Goal: Task Accomplishment & Management: Manage account settings

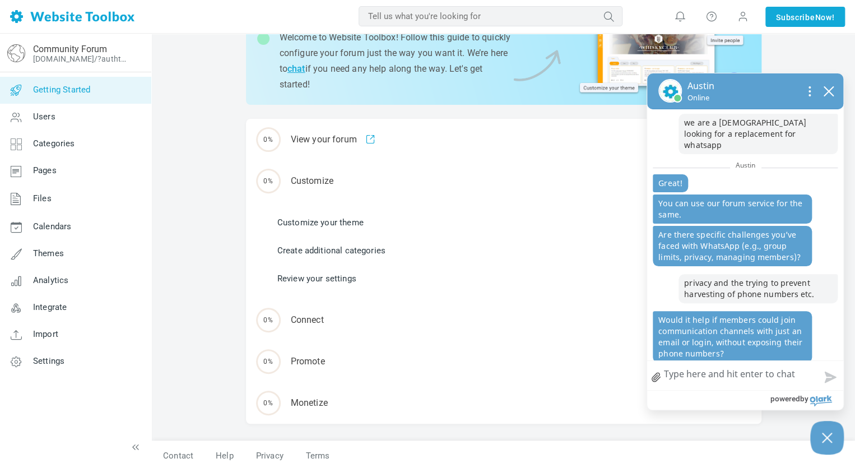
scroll to position [91, 0]
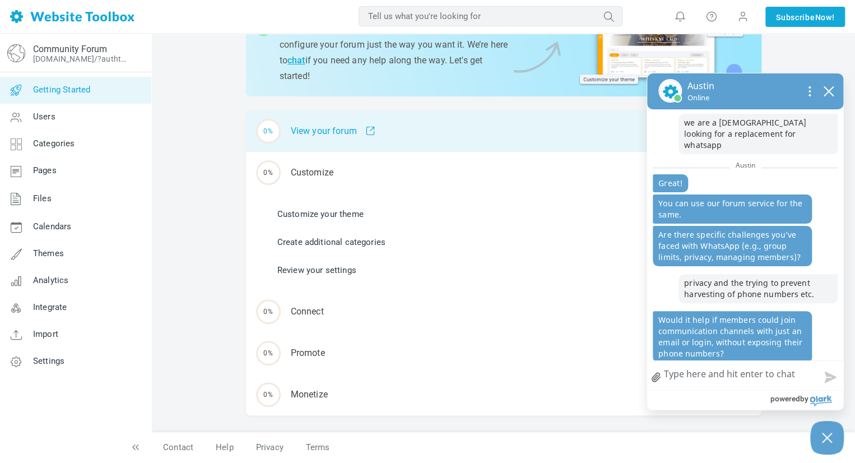
click at [335, 134] on div "0% View your forum" at bounding box center [503, 130] width 515 height 41
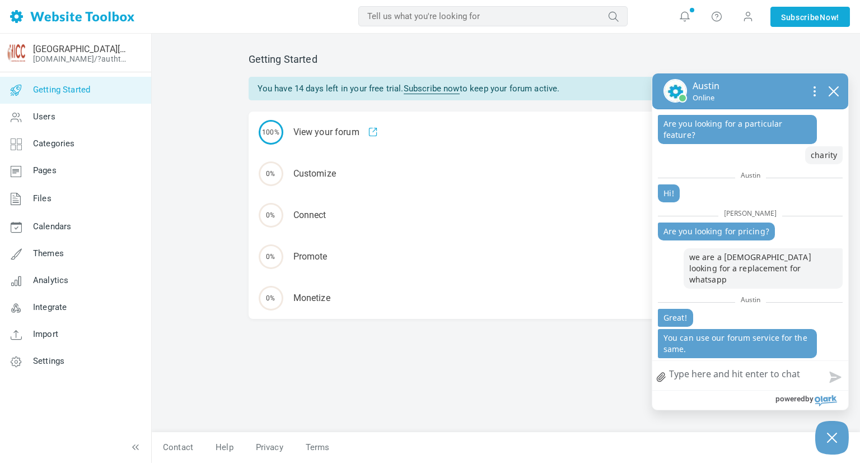
scroll to position [123, 0]
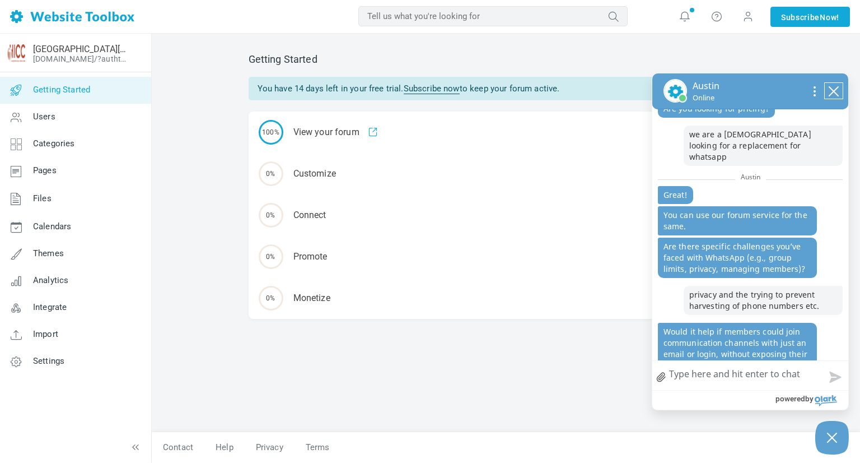
click at [829, 88] on icon "close chatbox" at bounding box center [833, 91] width 11 height 11
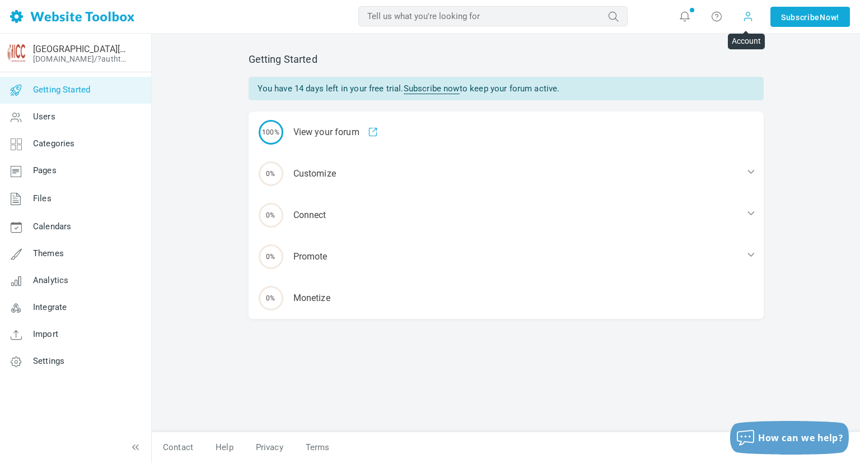
click at [744, 18] on span at bounding box center [748, 16] width 11 height 11
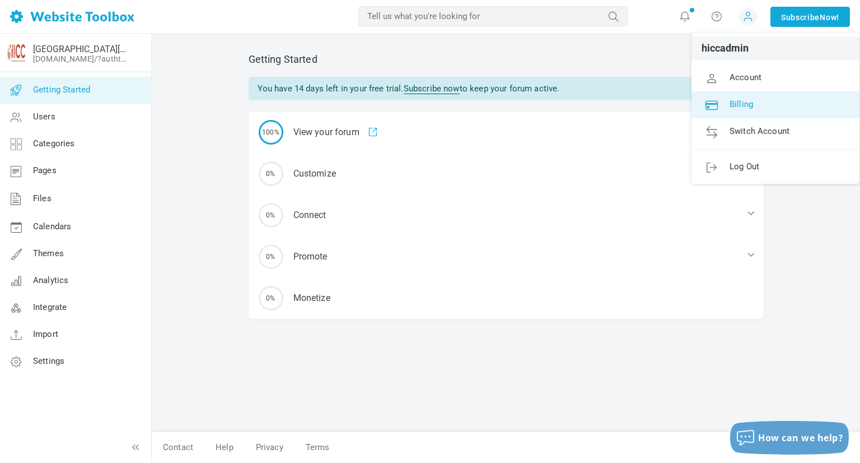
click at [745, 104] on span "Billing" at bounding box center [742, 104] width 24 height 10
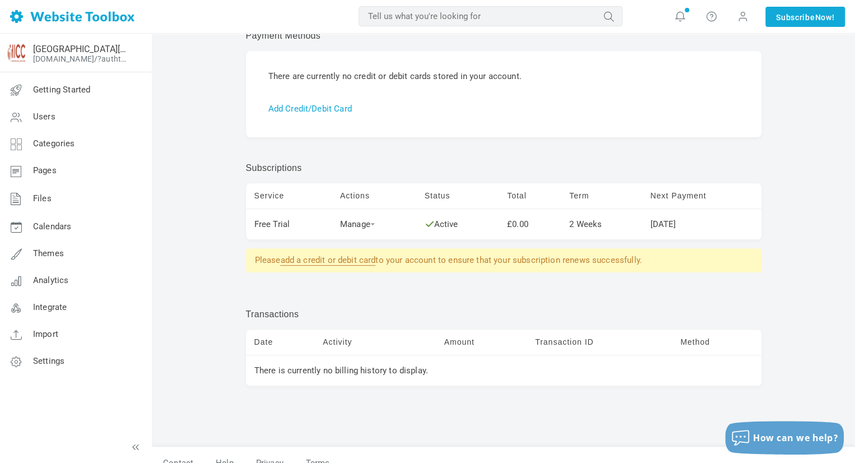
scroll to position [73, 0]
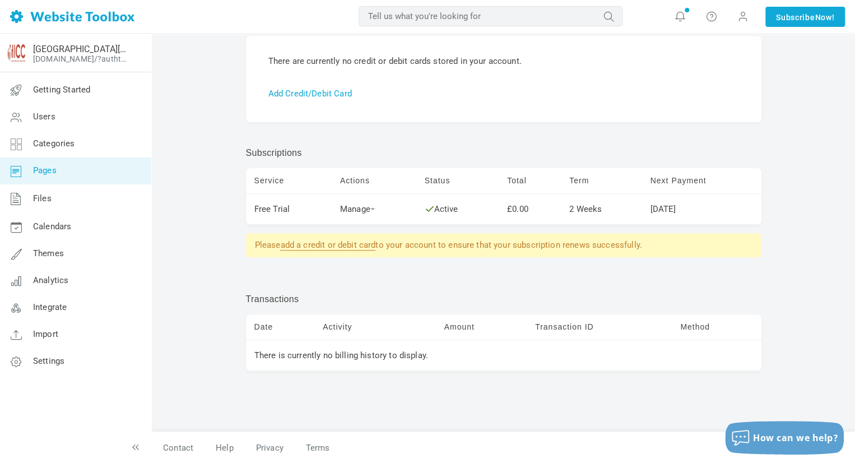
drag, startPoint x: 116, startPoint y: 171, endPoint x: 97, endPoint y: 171, distance: 19.6
drag, startPoint x: 97, startPoint y: 171, endPoint x: 203, endPoint y: 123, distance: 116.6
click at [203, 123] on div "Billing Summary You can deposit funds into your Website Toolbox account. Your a…" at bounding box center [503, 211] width 703 height 503
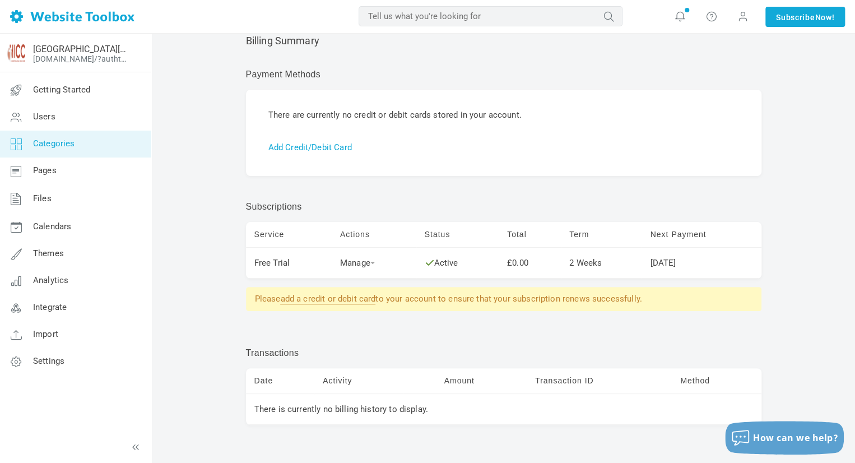
scroll to position [0, 0]
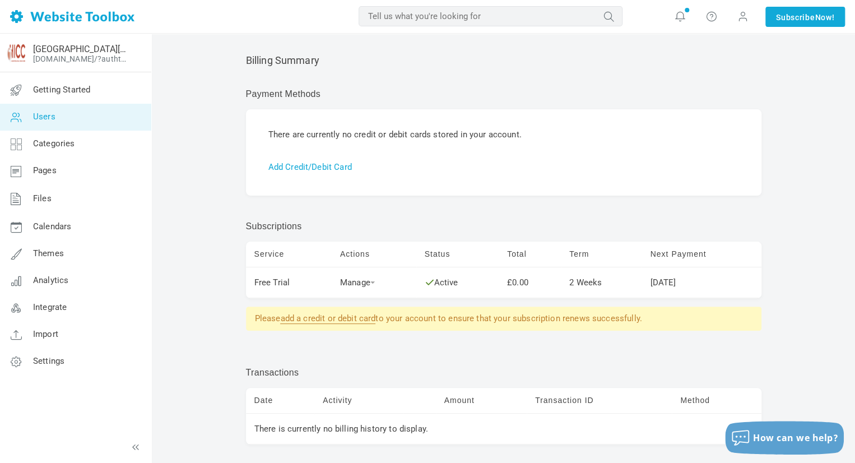
click at [58, 126] on link "Users" at bounding box center [75, 117] width 152 height 27
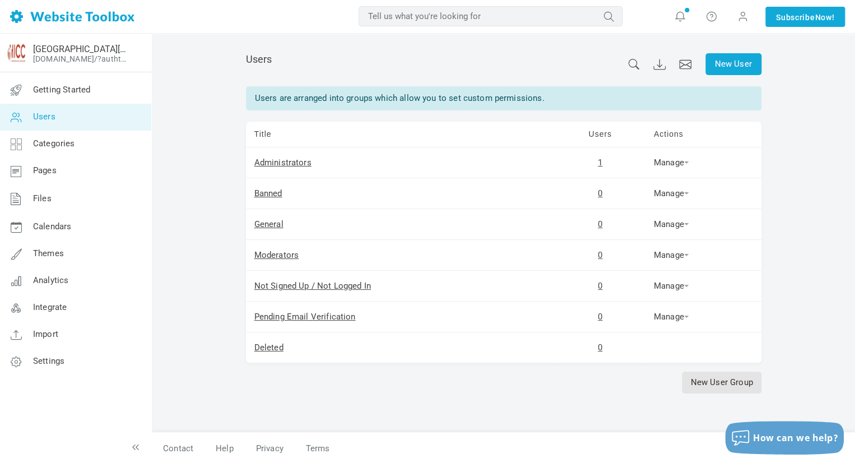
scroll to position [85, 0]
click at [65, 305] on span "Integrate" at bounding box center [50, 307] width 34 height 10
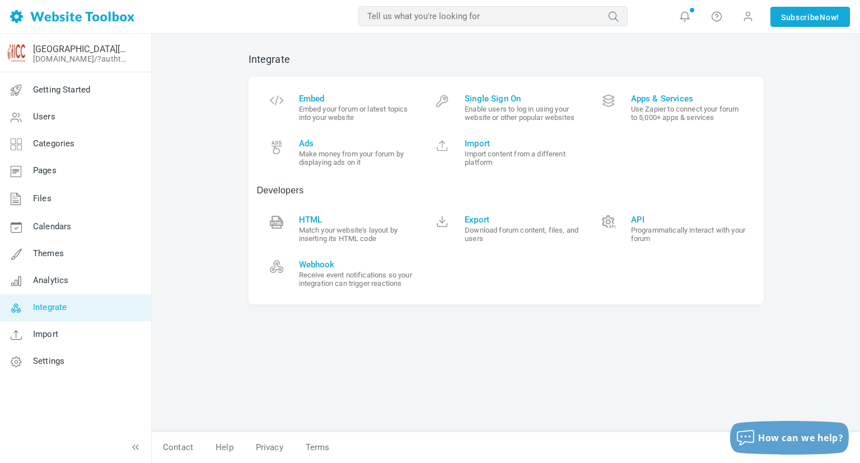
scroll to position [105, 0]
drag, startPoint x: 0, startPoint y: 306, endPoint x: 207, endPoint y: 165, distance: 250.7
click at [207, 165] on div "Integrate Embed Embed your forum or latest topics into your website Single Sign…" at bounding box center [506, 248] width 708 height 429
click at [60, 176] on link "Pages" at bounding box center [75, 170] width 152 height 27
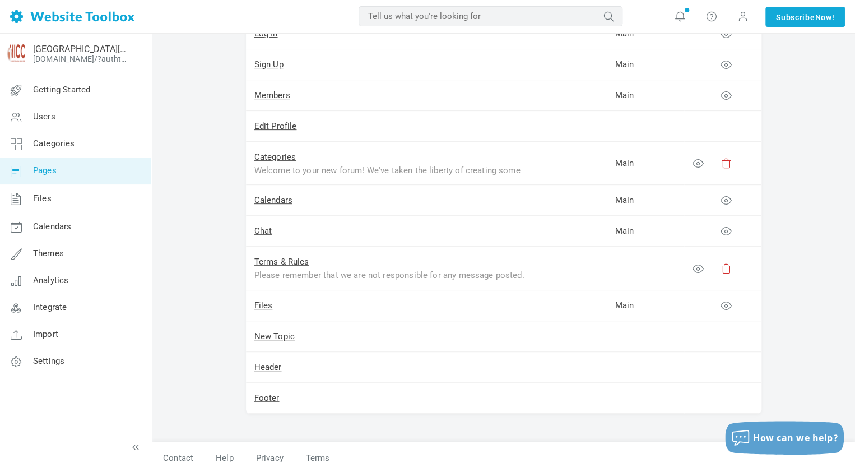
scroll to position [181, 0]
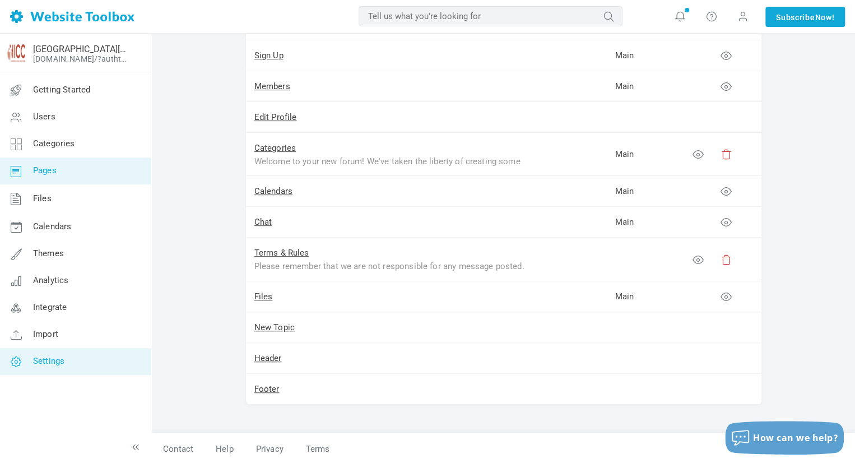
click at [58, 359] on span "Settings" at bounding box center [48, 361] width 31 height 10
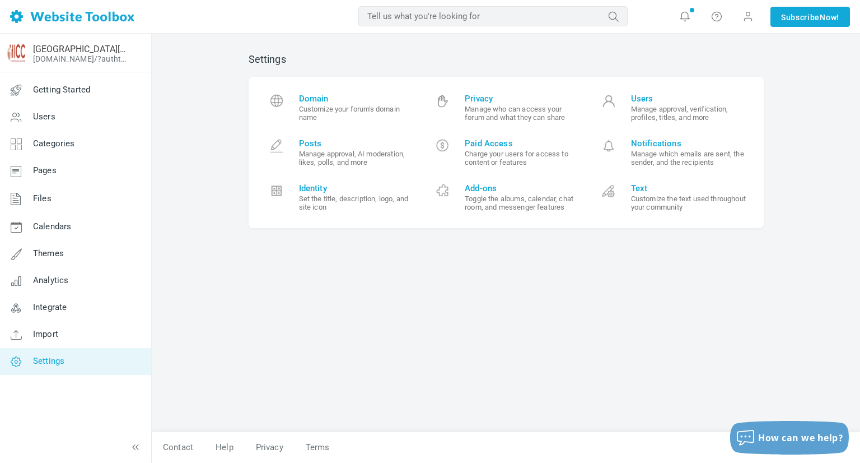
scroll to position [105, 0]
click at [334, 96] on span "Domain" at bounding box center [357, 99] width 116 height 10
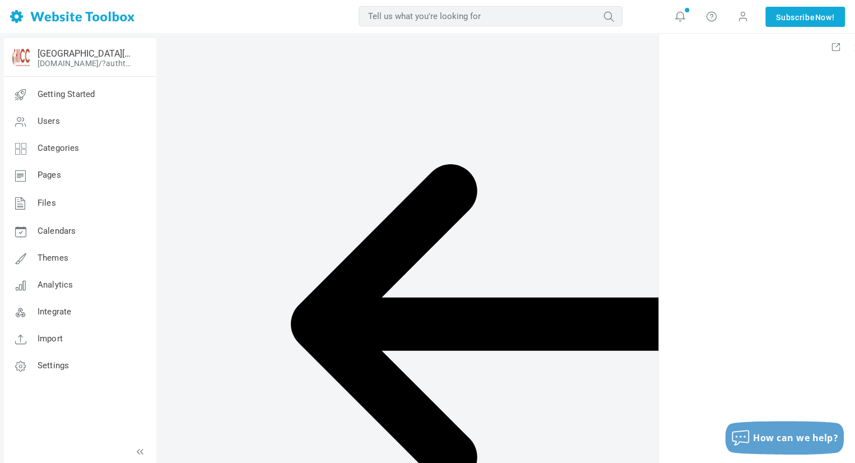
scroll to position [85, 0]
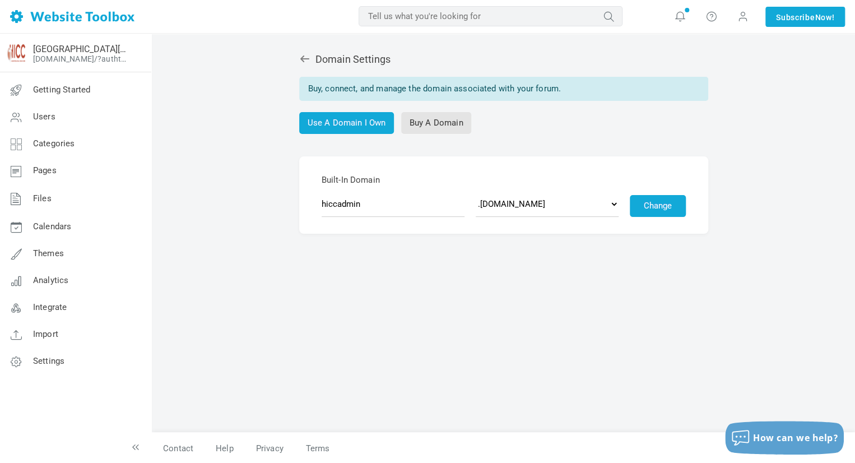
drag, startPoint x: 123, startPoint y: 175, endPoint x: 242, endPoint y: 169, distance: 119.5
drag, startPoint x: 242, startPoint y: 169, endPoint x: 235, endPoint y: 120, distance: 49.3
click at [235, 120] on div "Domain Settings Buy, connect, and manage the domain associated with your forum.…" at bounding box center [503, 249] width 703 height 430
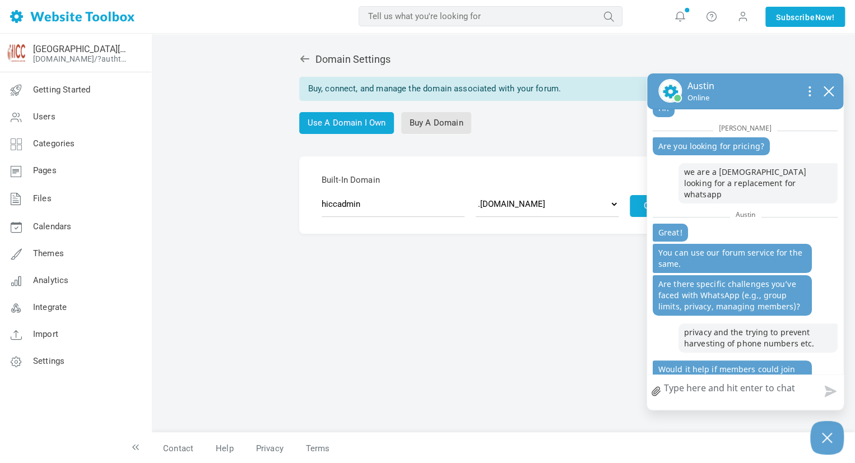
scroll to position [151, 0]
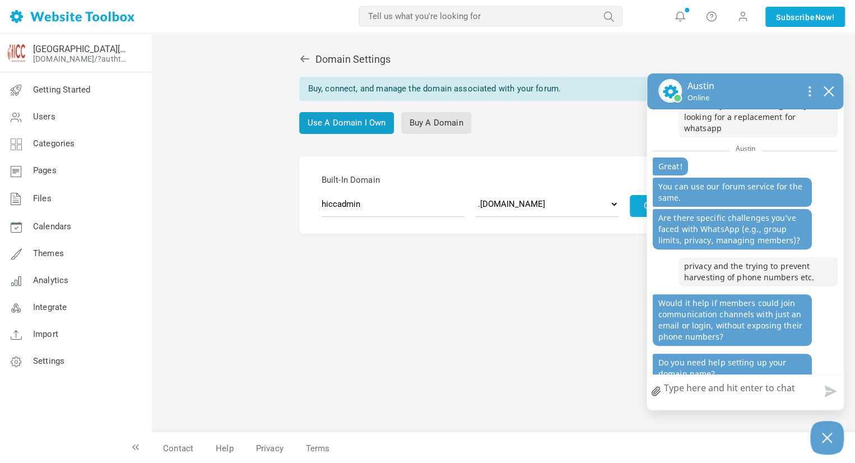
click at [349, 121] on link "Use A Domain I Own" at bounding box center [346, 123] width 95 height 22
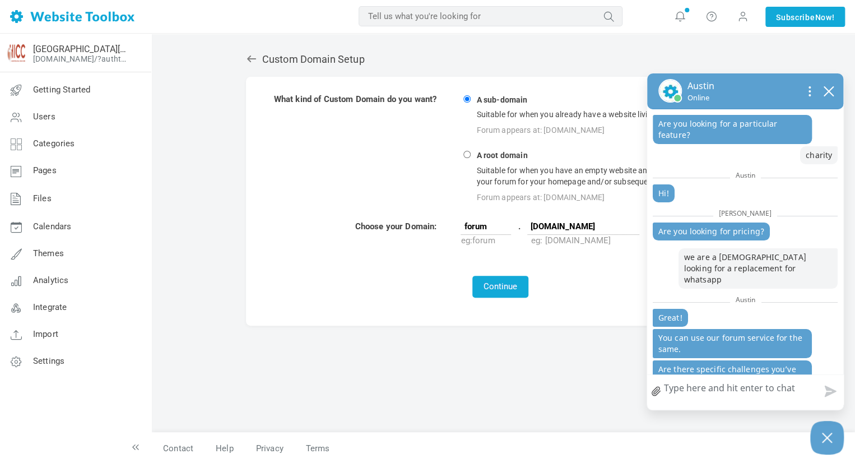
scroll to position [151, 0]
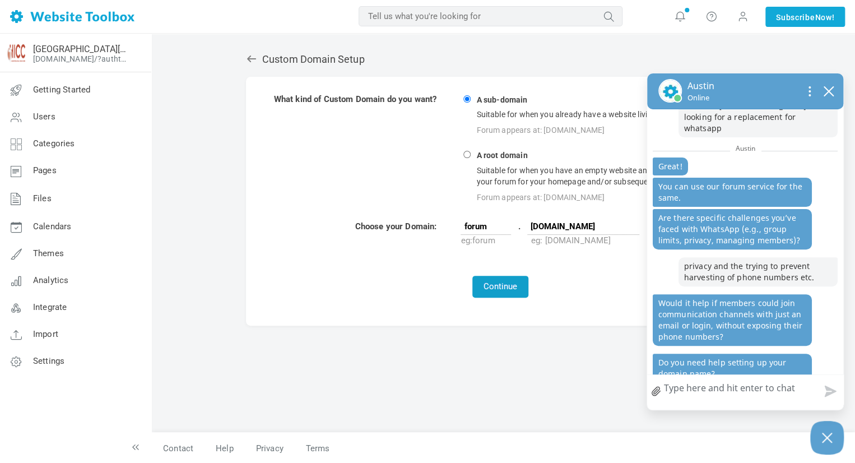
click at [502, 279] on button "Continue" at bounding box center [500, 287] width 56 height 22
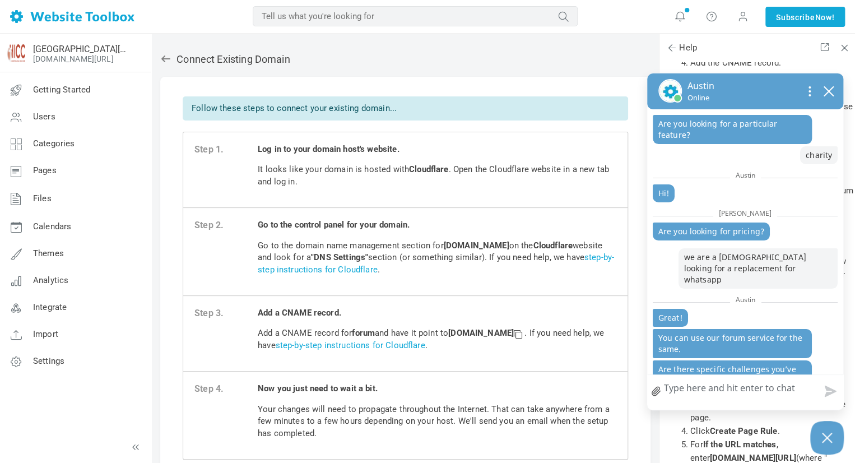
scroll to position [151, 0]
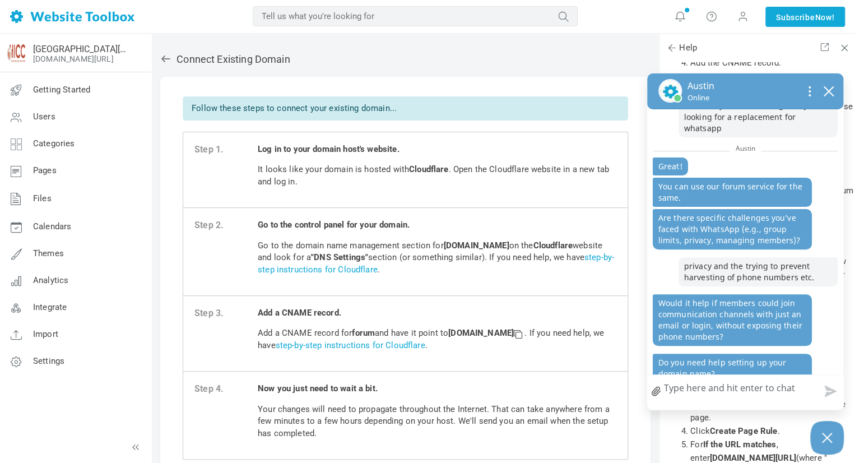
drag, startPoint x: 465, startPoint y: 277, endPoint x: 379, endPoint y: 276, distance: 86.3
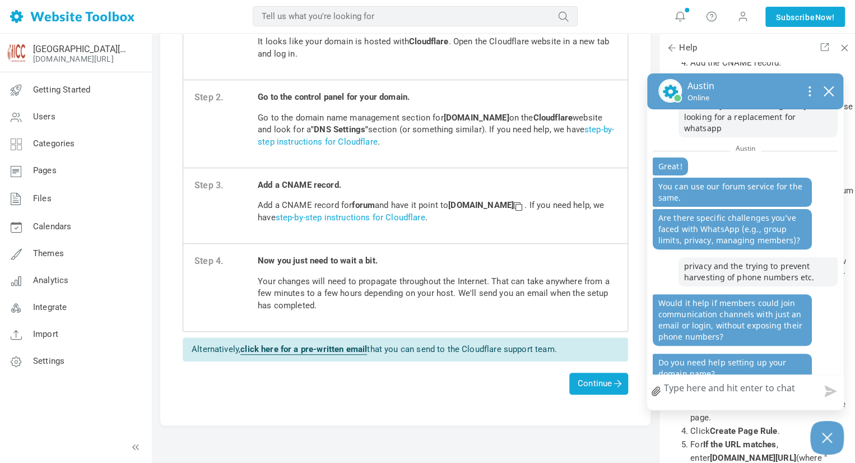
scroll to position [161, 0]
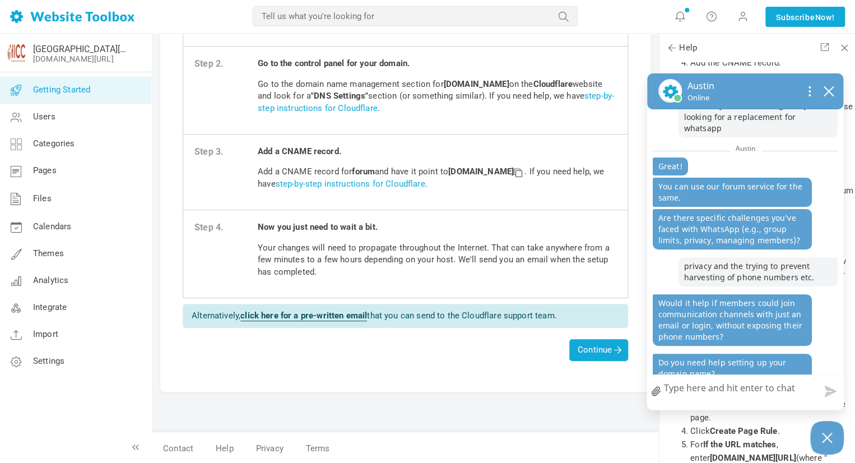
drag, startPoint x: 114, startPoint y: 97, endPoint x: 82, endPoint y: 101, distance: 31.6
drag, startPoint x: 82, startPoint y: 101, endPoint x: 231, endPoint y: 141, distance: 153.8
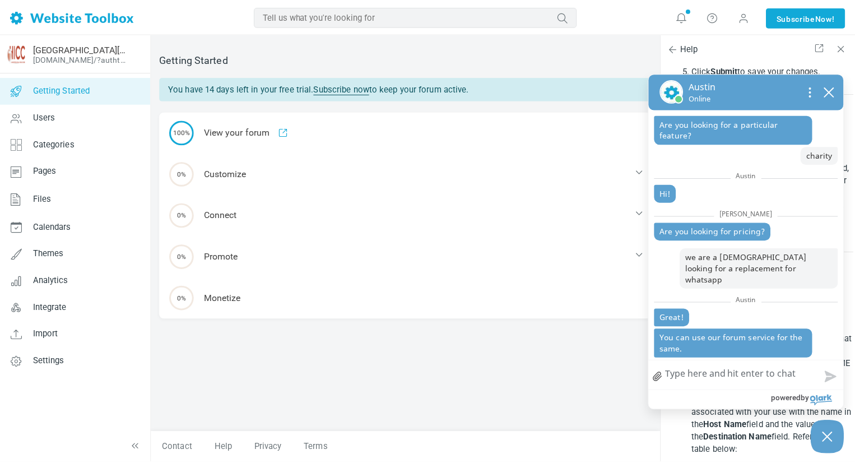
scroll to position [160, 0]
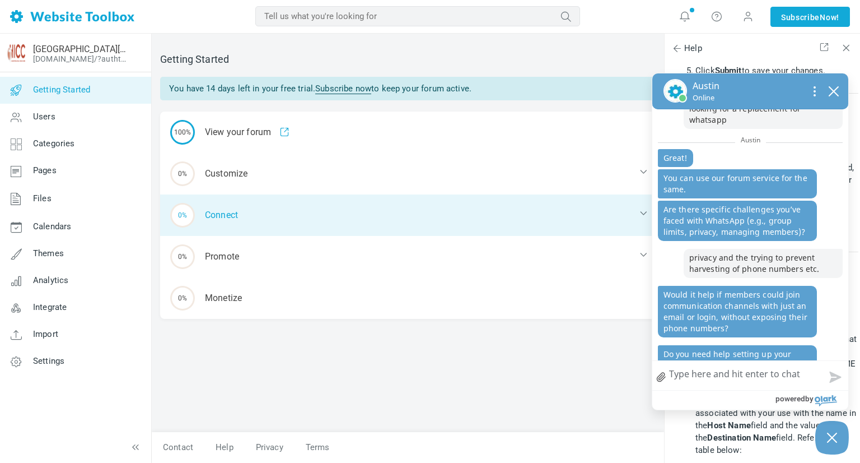
click at [211, 217] on div "0% Connect" at bounding box center [408, 214] width 496 height 41
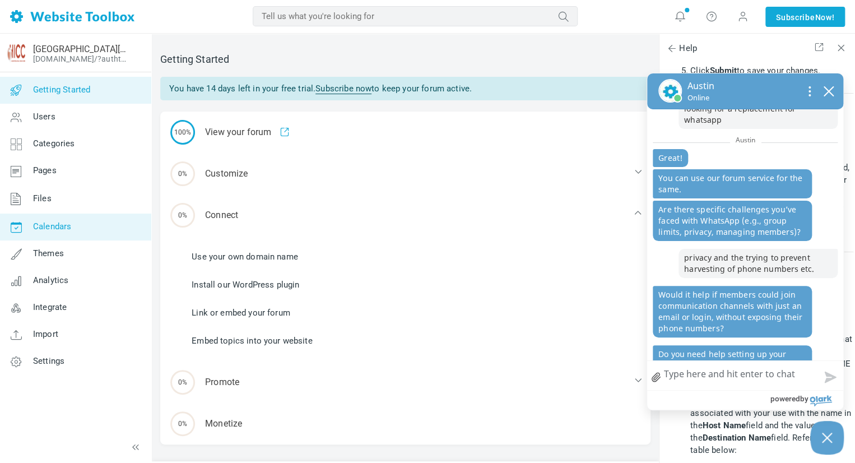
scroll to position [172, 0]
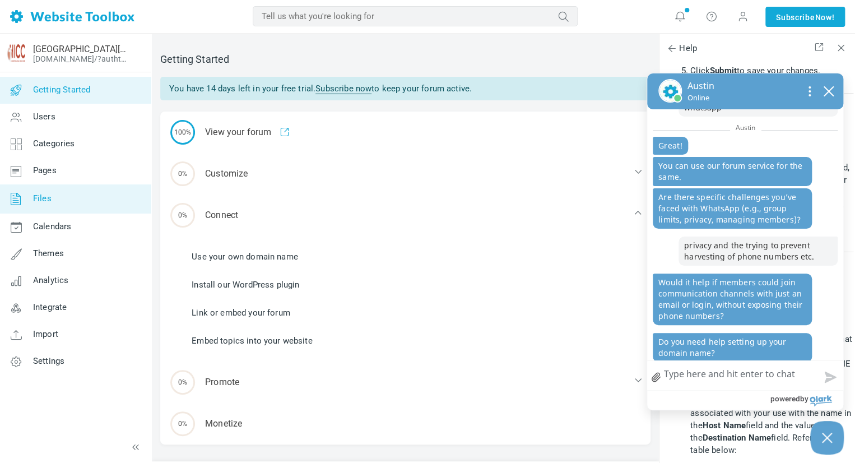
drag, startPoint x: 139, startPoint y: 217, endPoint x: 153, endPoint y: 209, distance: 16.0
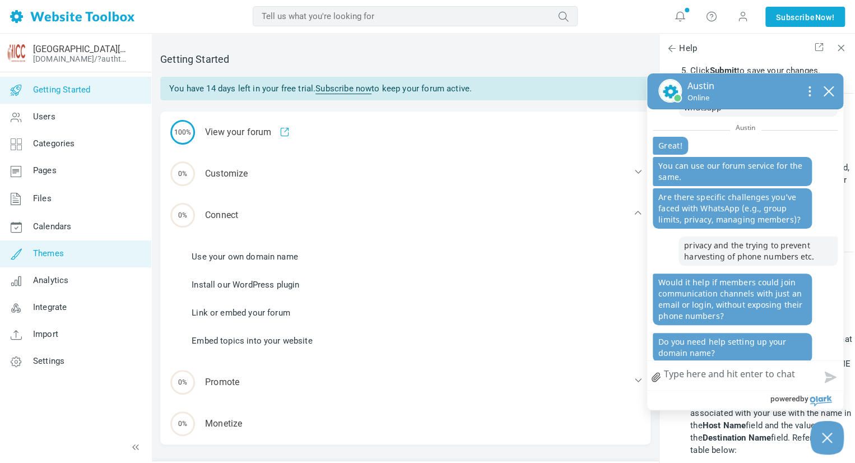
drag, startPoint x: 153, startPoint y: 209, endPoint x: 43, endPoint y: 249, distance: 116.9
click at [43, 249] on span "Themes" at bounding box center [48, 253] width 31 height 10
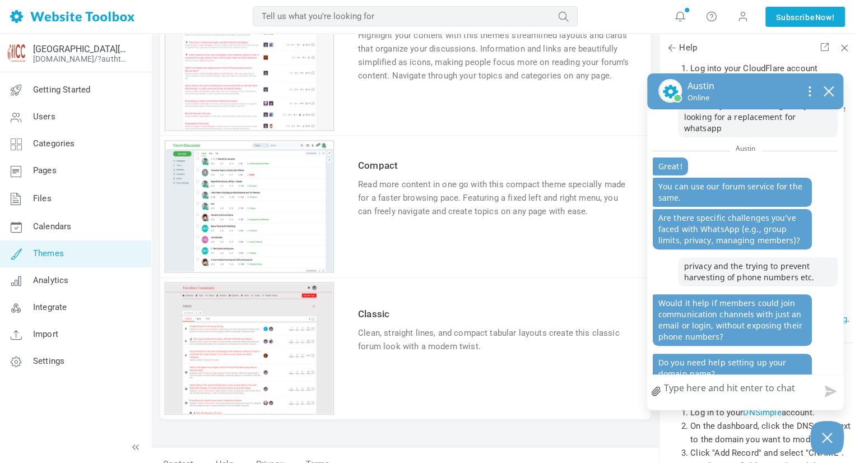
scroll to position [992, 0]
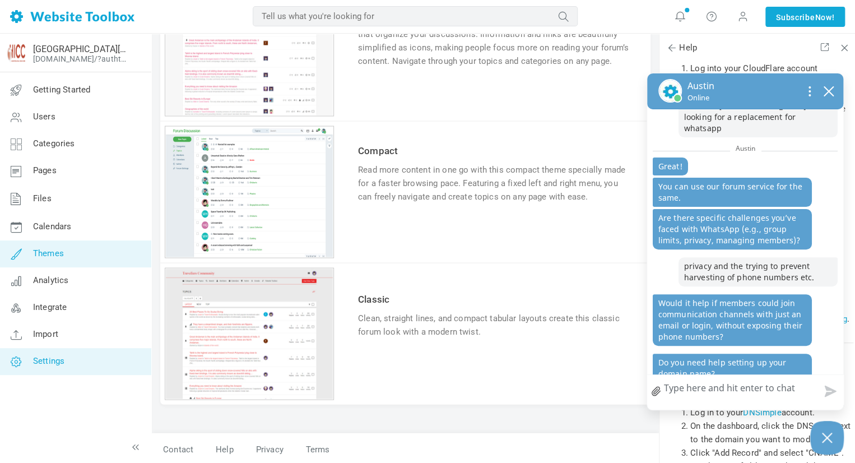
click at [58, 366] on link "Settings" at bounding box center [75, 361] width 152 height 27
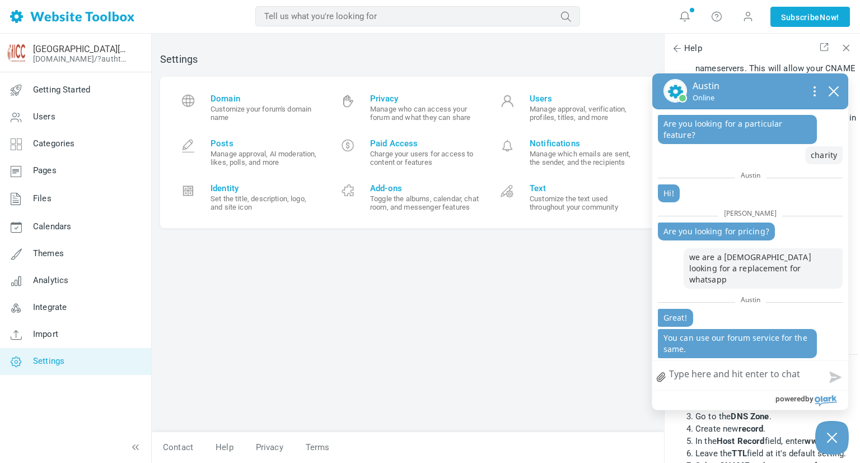
scroll to position [160, 0]
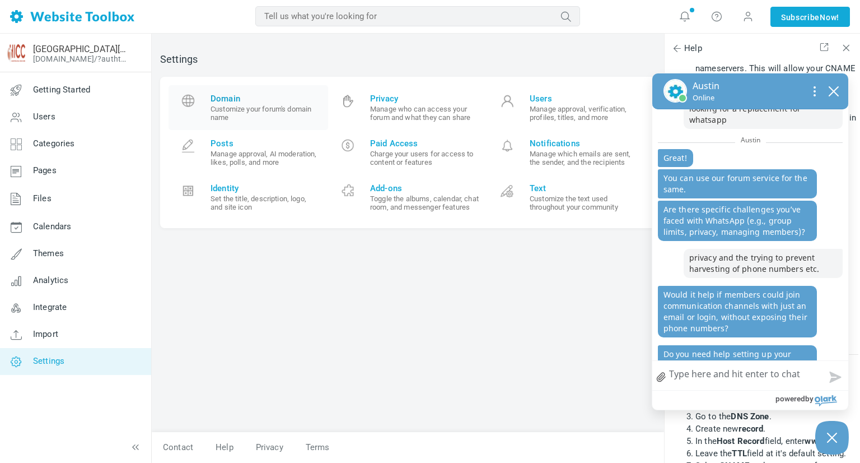
click at [234, 102] on span "Domain" at bounding box center [265, 99] width 109 height 10
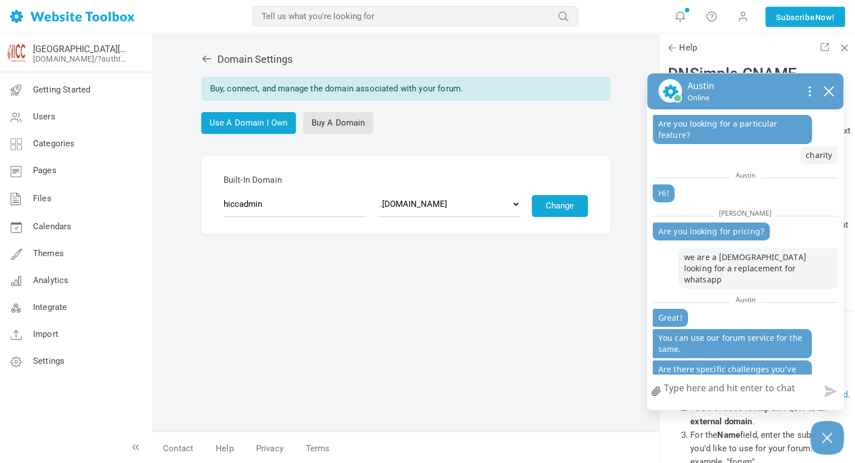
scroll to position [151, 0]
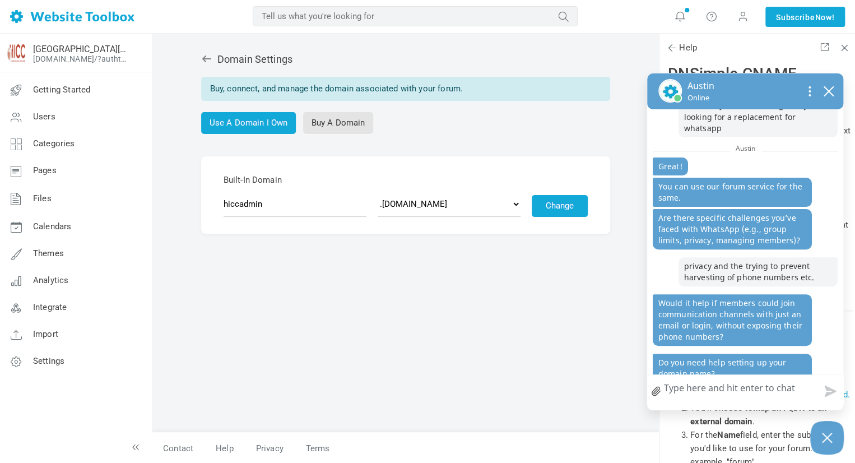
drag, startPoint x: 72, startPoint y: 88, endPoint x: 195, endPoint y: 81, distance: 123.4
drag, startPoint x: 195, startPoint y: 81, endPoint x: 525, endPoint y: 295, distance: 393.2
click at [525, 295] on div "Domain Settings Buy, connect, and manage the domain associated with your forum.…" at bounding box center [405, 237] width 507 height 390
click at [234, 124] on link "Use A Domain I Own" at bounding box center [248, 123] width 95 height 22
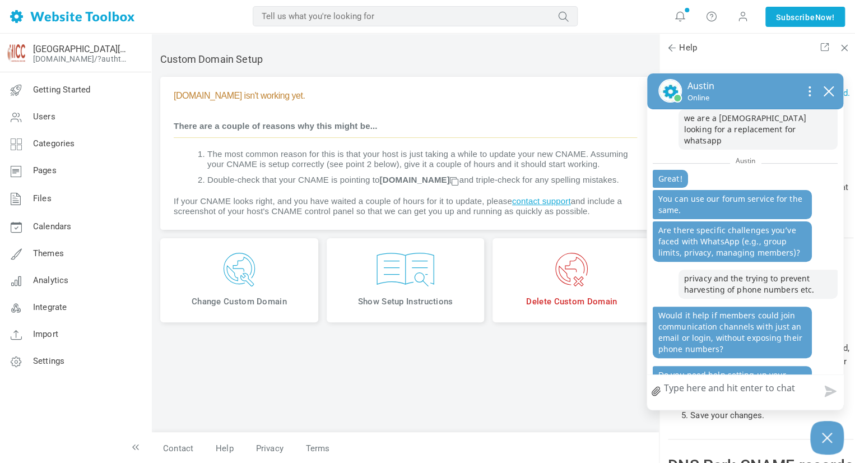
scroll to position [151, 0]
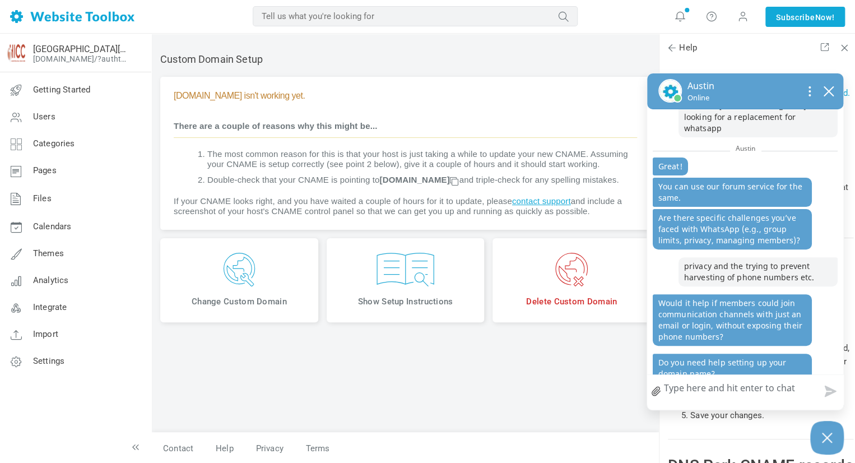
drag, startPoint x: 393, startPoint y: 360, endPoint x: 440, endPoint y: 291, distance: 83.0
drag, startPoint x: 440, startPoint y: 291, endPoint x: 267, endPoint y: 228, distance: 183.7
drag, startPoint x: 267, startPoint y: 228, endPoint x: 484, endPoint y: 97, distance: 253.3
click at [484, 97] on h4 "[DOMAIN_NAME] isn't working yet." at bounding box center [405, 95] width 463 height 11
drag, startPoint x: 46, startPoint y: 316, endPoint x: 144, endPoint y: 299, distance: 100.1
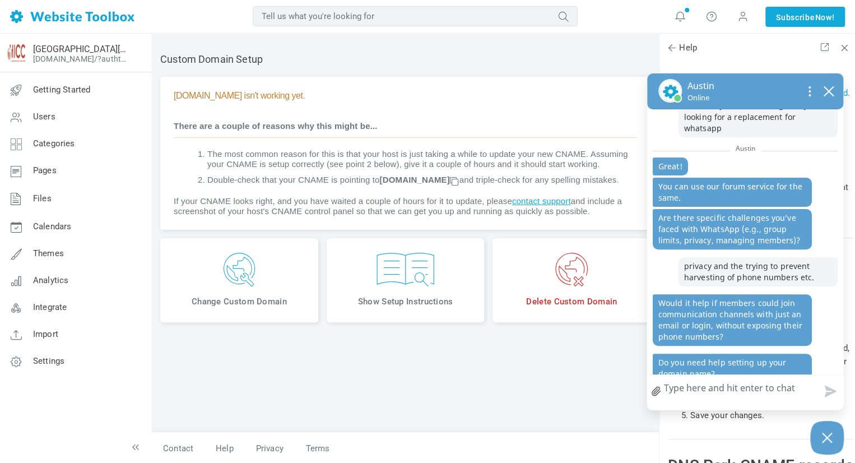
scroll to position [1, 0]
click at [819, 95] on button "close chatbox" at bounding box center [828, 91] width 18 height 16
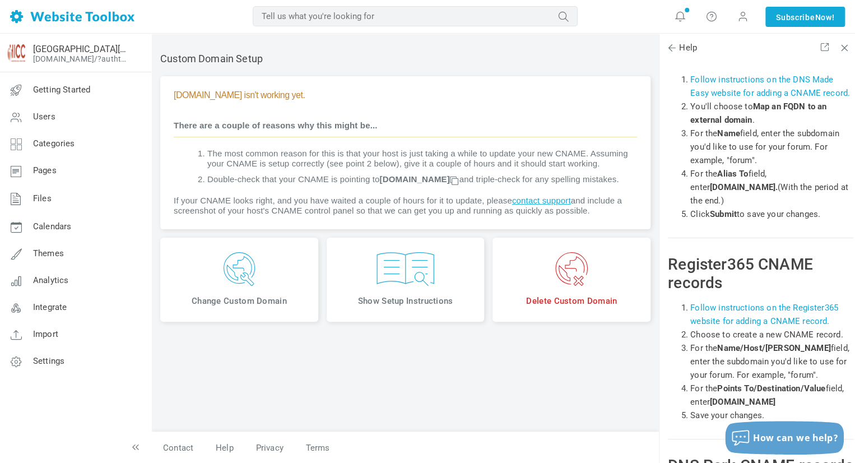
drag, startPoint x: 399, startPoint y: 197, endPoint x: 420, endPoint y: 198, distance: 21.3
drag, startPoint x: 420, startPoint y: 198, endPoint x: 404, endPoint y: 200, distance: 15.8
